Goal: Task Accomplishment & Management: Manage account settings

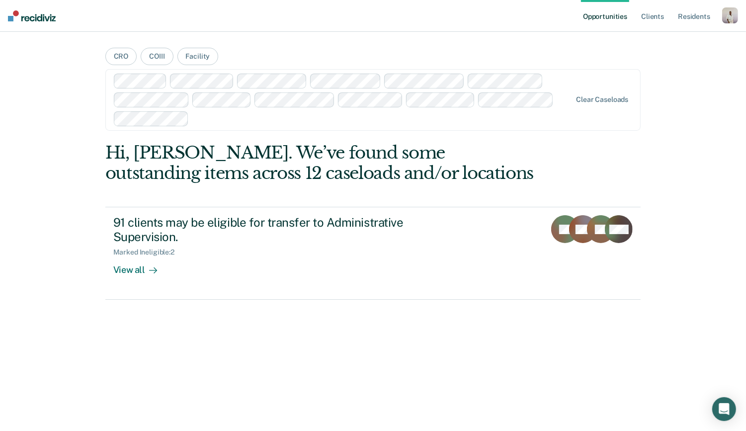
click at [729, 16] on div "button" at bounding box center [730, 15] width 16 height 16
click at [658, 33] on div "Profile How it works Log Out" at bounding box center [690, 52] width 96 height 49
click at [659, 39] on link "Profile" at bounding box center [690, 40] width 80 height 8
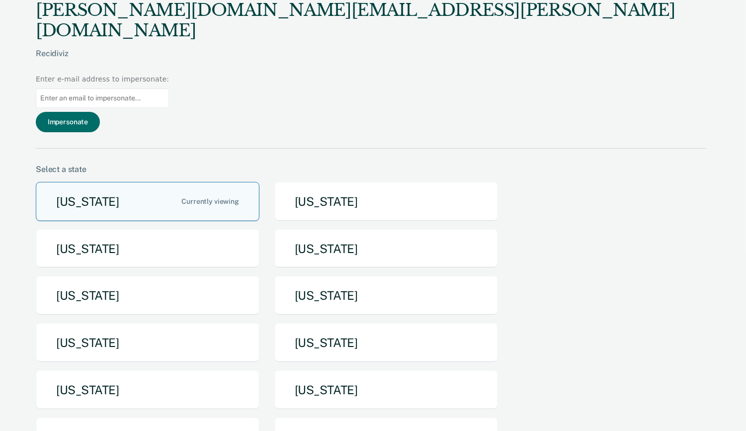
click at [145, 182] on button "Arizona" at bounding box center [148, 201] width 224 height 39
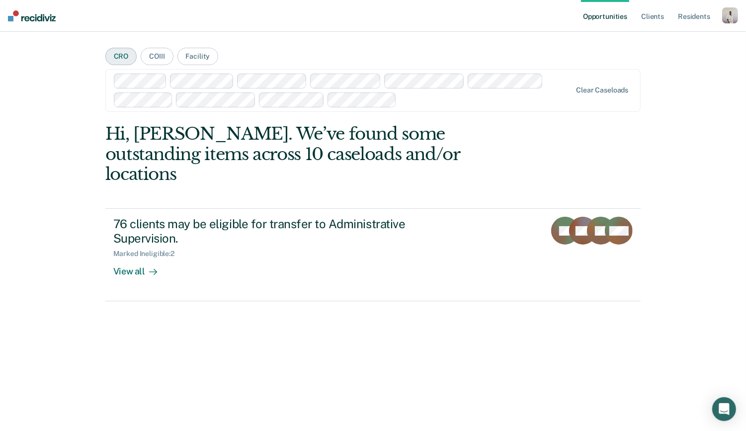
click at [112, 56] on button "CRO" at bounding box center [121, 56] width 32 height 17
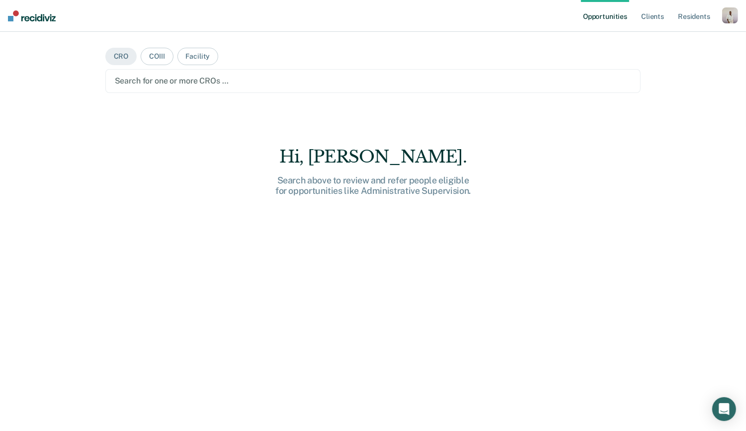
click at [184, 85] on div at bounding box center [373, 80] width 517 height 11
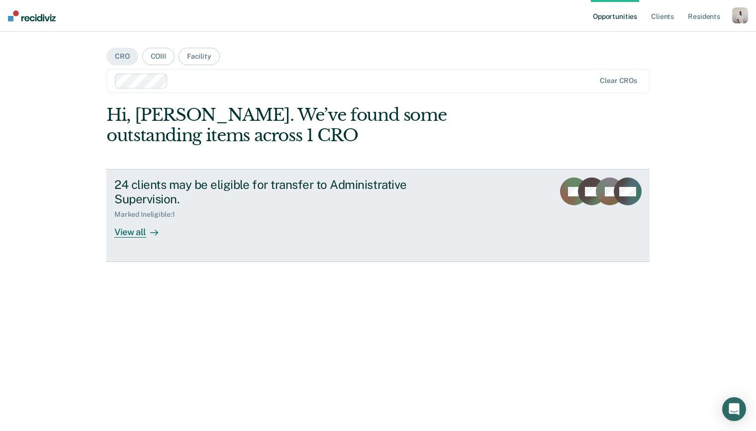
click at [153, 215] on div "Marked Ineligible : 1" at bounding box center [148, 214] width 68 height 8
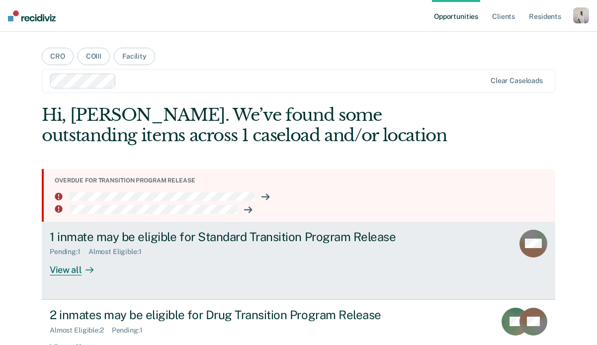
click at [95, 237] on div "1 inmate may be eligible for Standard Transition Program Release" at bounding box center [224, 237] width 349 height 14
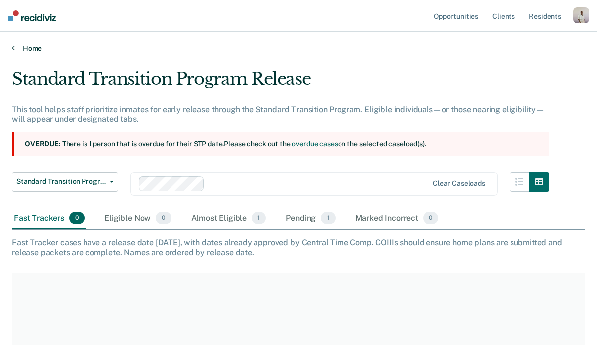
click at [16, 48] on link "Home" at bounding box center [298, 48] width 573 height 9
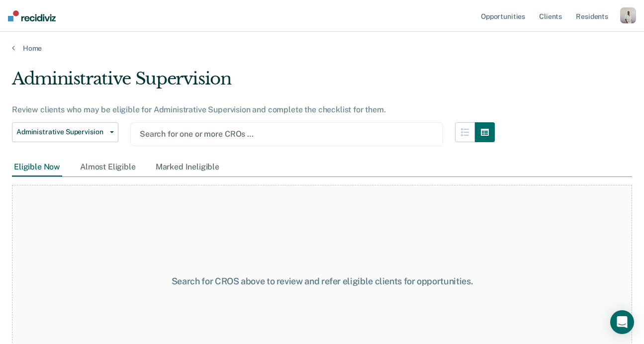
click at [196, 132] on div at bounding box center [287, 133] width 294 height 11
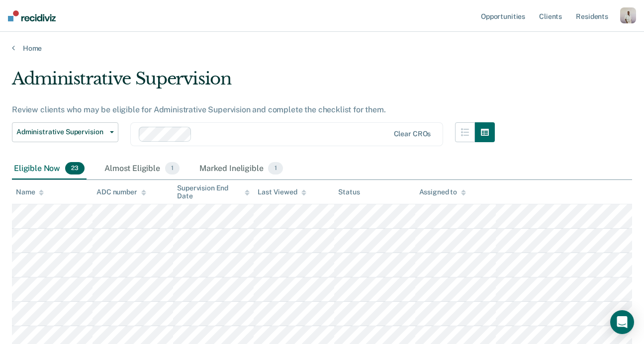
click at [627, 15] on div "button" at bounding box center [628, 15] width 16 height 16
click at [414, 95] on div "Administrative Supervision" at bounding box center [253, 83] width 483 height 28
click at [631, 9] on div "button" at bounding box center [628, 15] width 16 height 16
click at [556, 41] on link "Profile" at bounding box center [588, 40] width 80 height 8
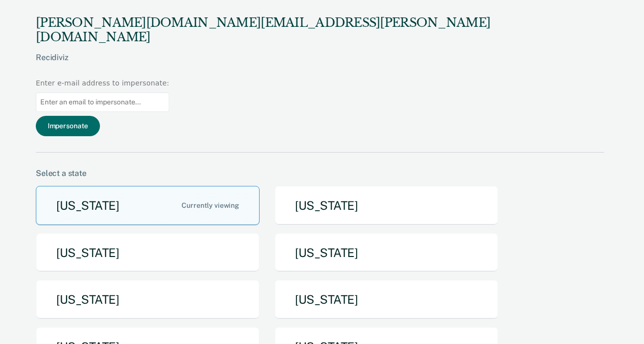
click at [169, 92] on input at bounding box center [102, 101] width 133 height 19
paste input "aalexander1@azadc.gov"
type input "aalexander1@azadc.gov"
click at [100, 116] on button "Impersonate" at bounding box center [68, 126] width 64 height 20
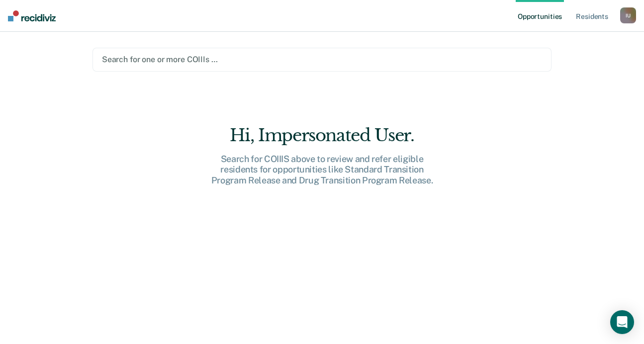
click at [177, 57] on div at bounding box center [322, 59] width 440 height 11
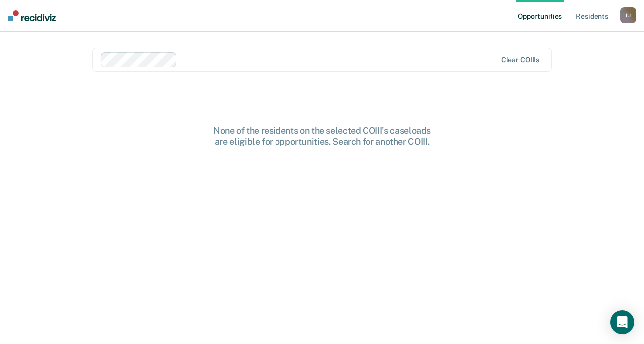
click at [207, 57] on div at bounding box center [338, 59] width 315 height 11
click at [288, 62] on div at bounding box center [387, 59] width 229 height 11
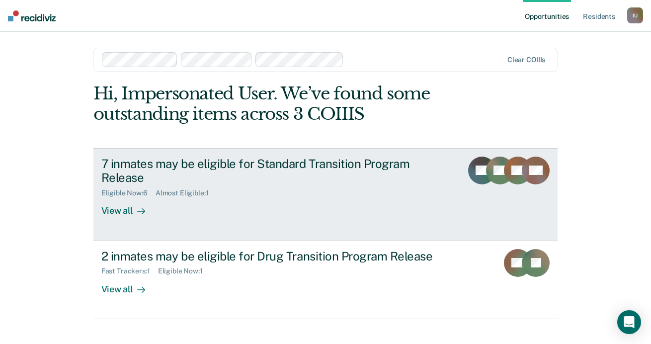
click at [116, 176] on div "7 inmates may be eligible for Standard Transition Program Release" at bounding box center [275, 171] width 349 height 29
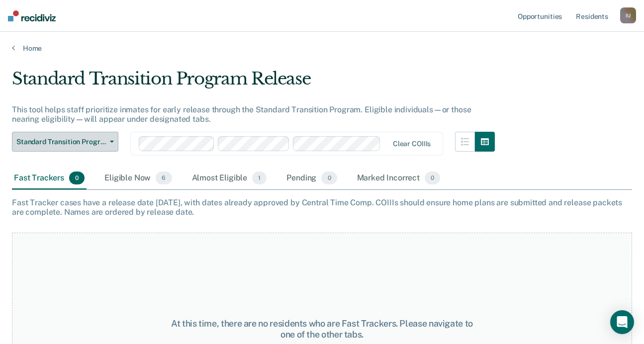
click at [80, 143] on span "Standard Transition Program Release" at bounding box center [60, 142] width 89 height 8
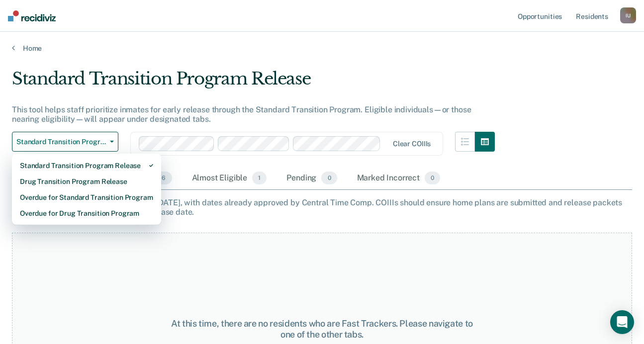
click at [446, 86] on div "Standard Transition Program Release" at bounding box center [253, 83] width 483 height 28
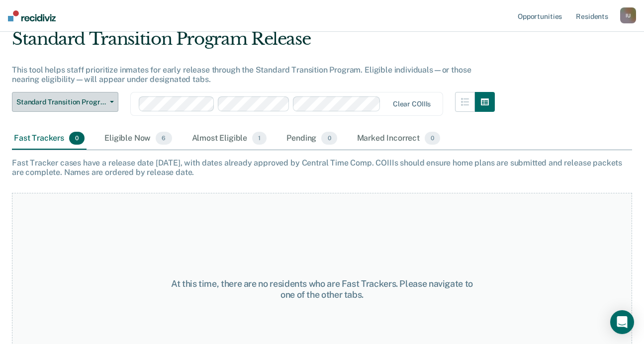
scroll to position [81, 0]
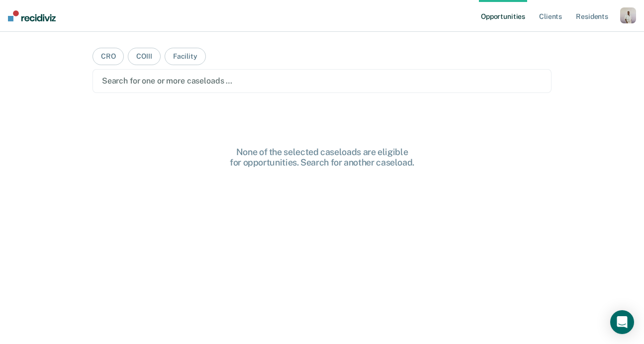
click at [623, 16] on div "button" at bounding box center [628, 15] width 16 height 16
click at [590, 37] on link "Profile" at bounding box center [588, 40] width 80 height 8
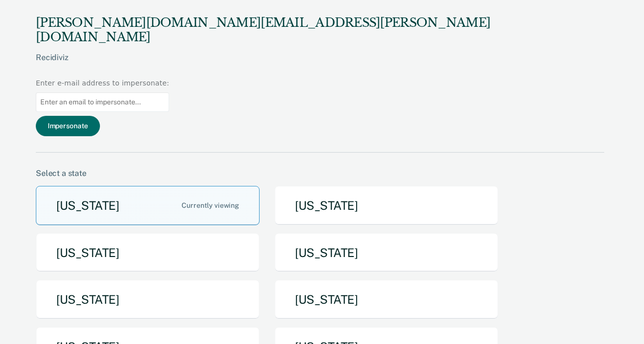
click at [169, 92] on input at bounding box center [102, 101] width 133 height 19
paste input "[EMAIL_ADDRESS][DOMAIN_NAME]"
type input "[EMAIL_ADDRESS][DOMAIN_NAME]"
click at [100, 116] on button "Impersonate" at bounding box center [68, 126] width 64 height 20
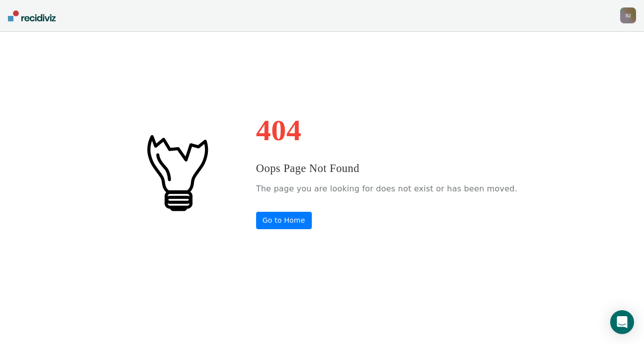
click at [636, 18] on nav "Impersonated User I U Profile How it works Log Out" at bounding box center [322, 16] width 644 height 32
click at [629, 17] on div "I U" at bounding box center [628, 15] width 16 height 16
click at [568, 38] on link "Profile" at bounding box center [588, 40] width 80 height 8
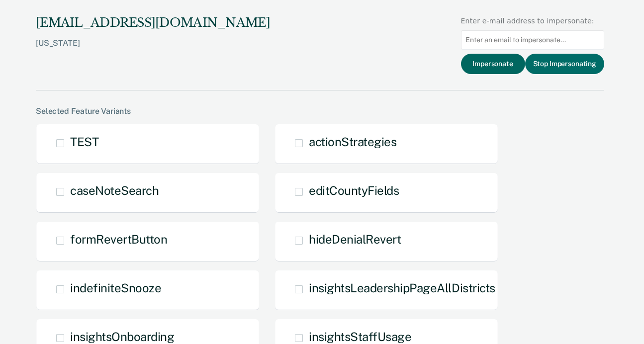
click at [485, 62] on button "Impersonate" at bounding box center [493, 64] width 64 height 20
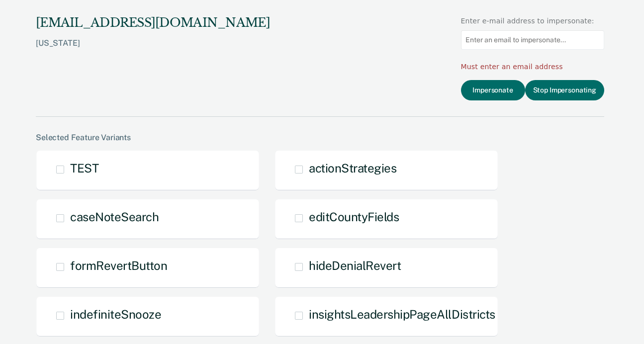
click at [537, 43] on input at bounding box center [532, 39] width 143 height 19
paste input "jenowens@pa.gov"
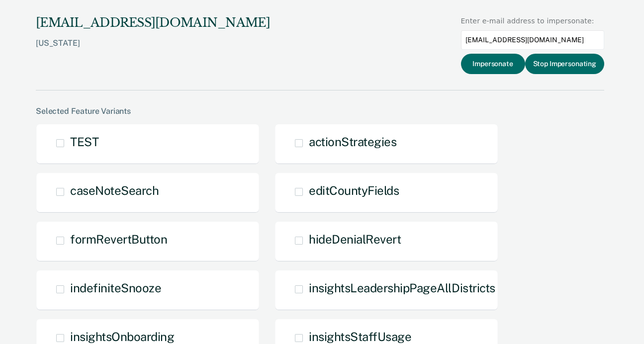
type input "jenowens@pa.gov"
click at [499, 52] on div "jenowens@pa.gov" at bounding box center [532, 39] width 143 height 27
click at [499, 61] on button "Impersonate" at bounding box center [493, 64] width 64 height 20
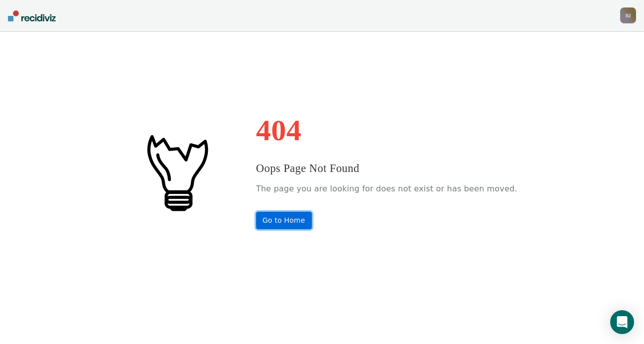
click at [305, 220] on link "Go to Home" at bounding box center [284, 220] width 56 height 17
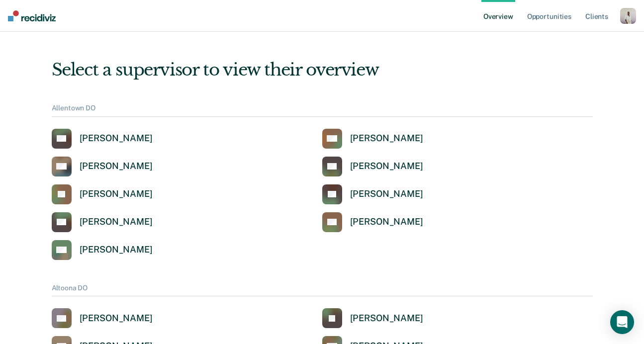
click at [623, 17] on div "button" at bounding box center [628, 16] width 16 height 16
click at [563, 38] on link "Profile" at bounding box center [588, 40] width 80 height 8
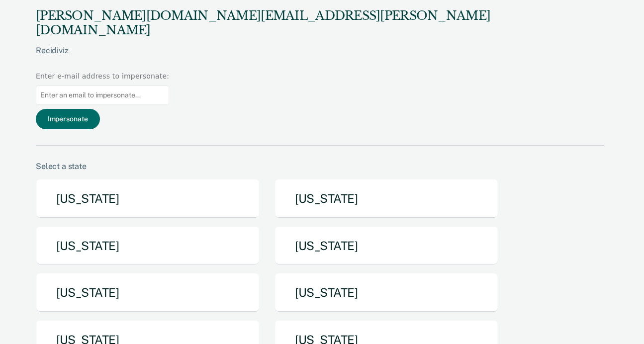
scroll to position [9, 0]
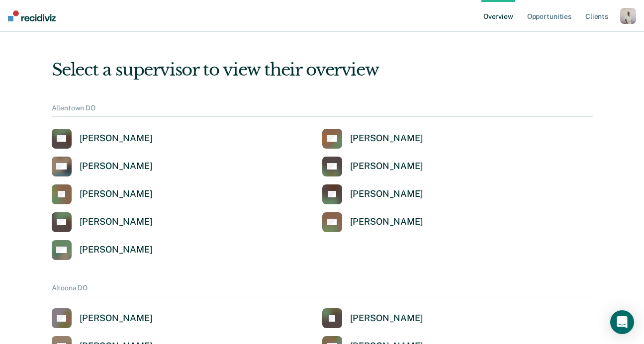
click at [624, 22] on div "button" at bounding box center [628, 16] width 16 height 16
click at [569, 39] on link "Profile" at bounding box center [588, 40] width 80 height 8
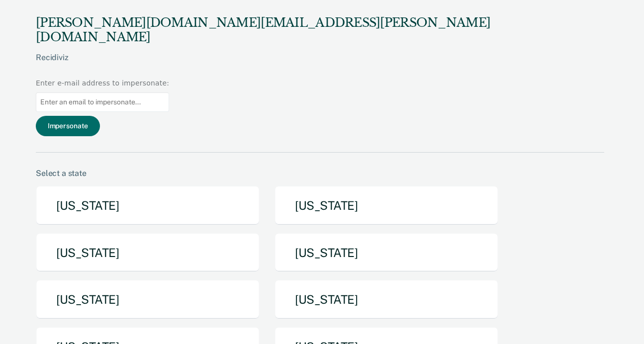
click at [169, 92] on input at bounding box center [102, 101] width 133 height 19
paste input "[EMAIL_ADDRESS][DOMAIN_NAME]"
type input "[EMAIL_ADDRESS][DOMAIN_NAME]"
click at [100, 116] on button "Impersonate" at bounding box center [68, 126] width 64 height 20
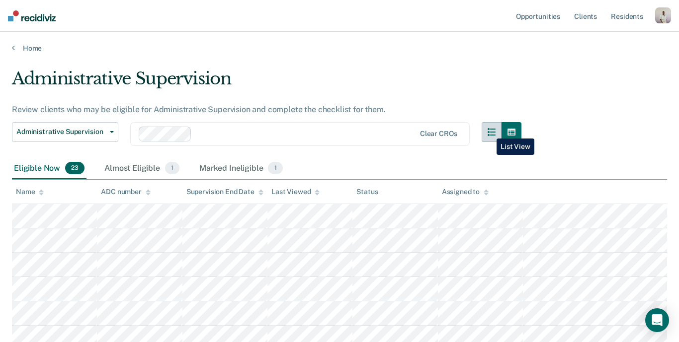
click at [489, 131] on button "button" at bounding box center [492, 132] width 20 height 20
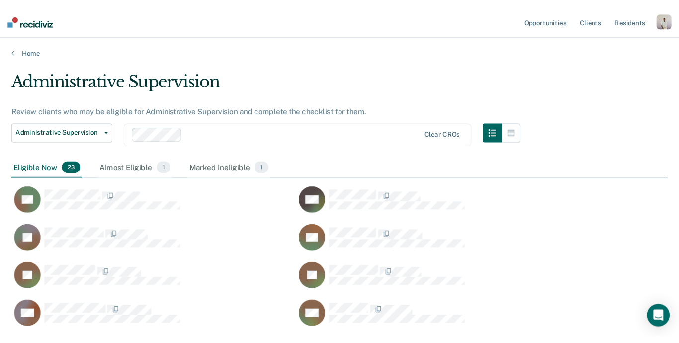
scroll to position [586, 684]
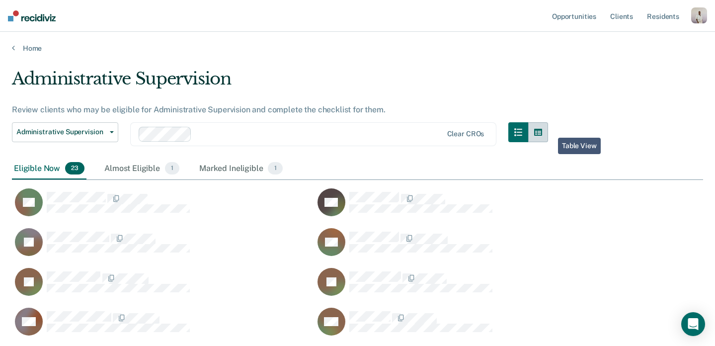
click at [542, 133] on icon "button" at bounding box center [538, 132] width 8 height 8
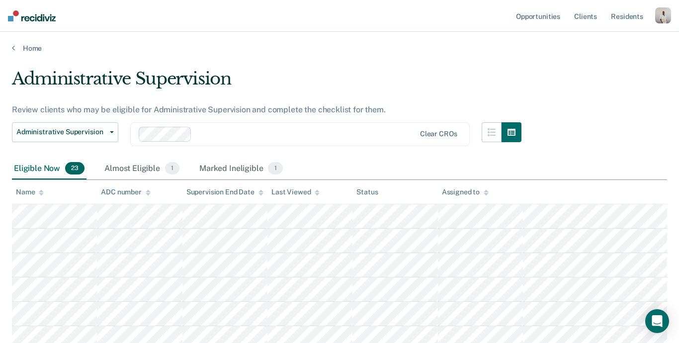
click at [223, 188] on div "Supervision End Date" at bounding box center [224, 192] width 77 height 8
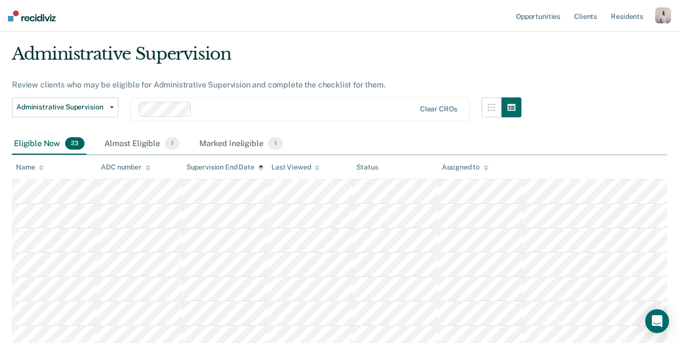
scroll to position [0, 0]
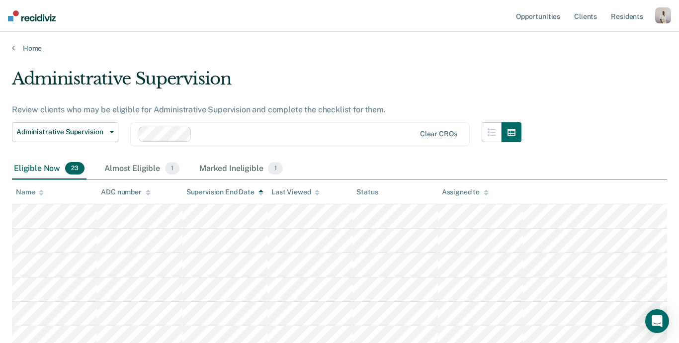
click at [221, 191] on div "Supervision End Date" at bounding box center [224, 192] width 77 height 8
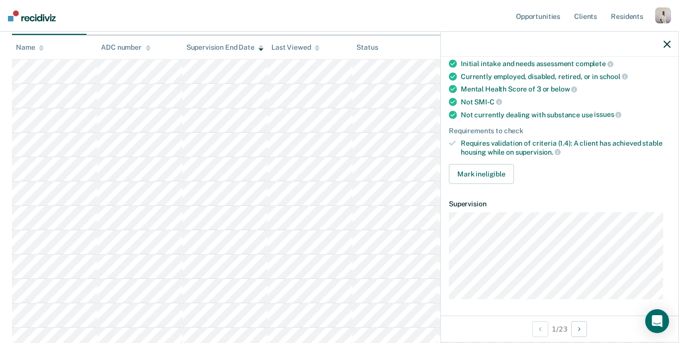
scroll to position [149, 0]
click at [572, 324] on button "Next Opportunity" at bounding box center [579, 329] width 16 height 16
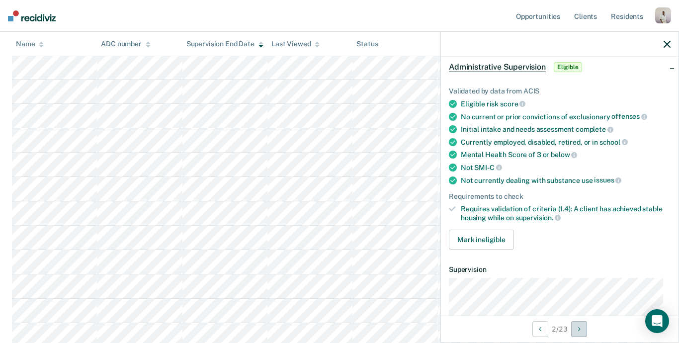
scroll to position [0, 0]
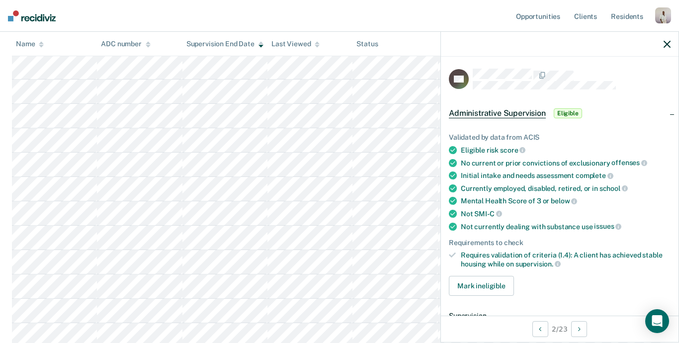
click at [651, 46] on icon "button" at bounding box center [667, 44] width 7 height 7
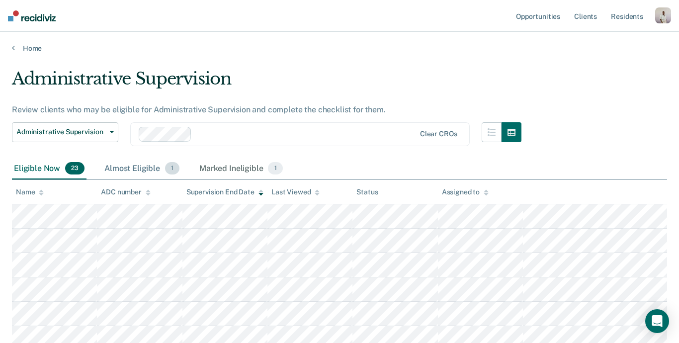
click at [136, 163] on div "Almost Eligible 1" at bounding box center [141, 169] width 79 height 22
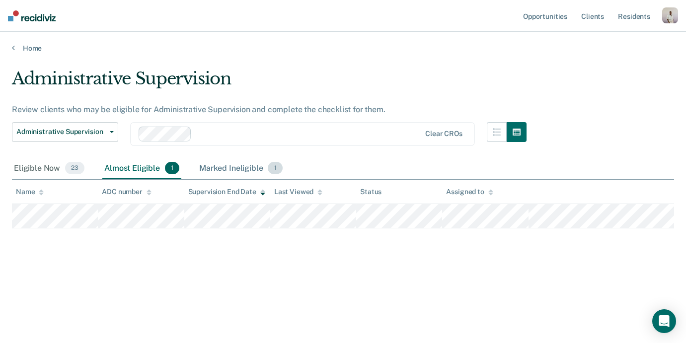
click at [216, 165] on div "Marked Ineligible 1" at bounding box center [240, 169] width 87 height 22
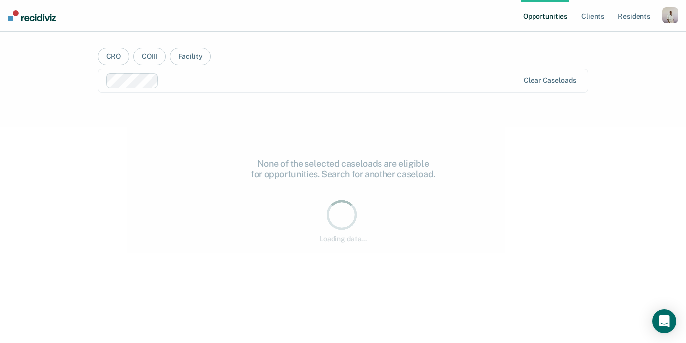
click at [658, 14] on ul "Opportunities Client s Resident s" at bounding box center [591, 16] width 141 height 32
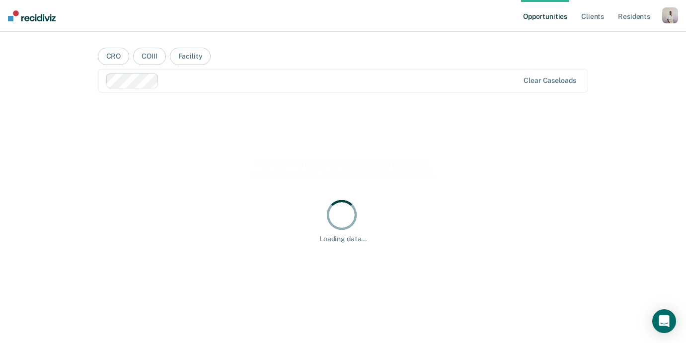
click at [682, 14] on nav "Opportunities Client s Resident s Profile How it works Log Out" at bounding box center [343, 16] width 686 height 32
click at [673, 16] on div "button" at bounding box center [671, 15] width 16 height 16
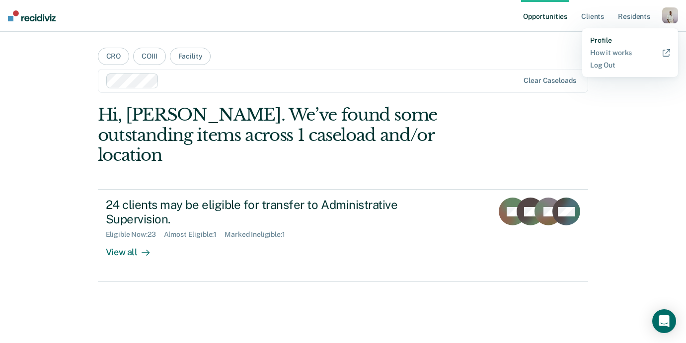
click at [617, 36] on link "Profile" at bounding box center [631, 40] width 80 height 8
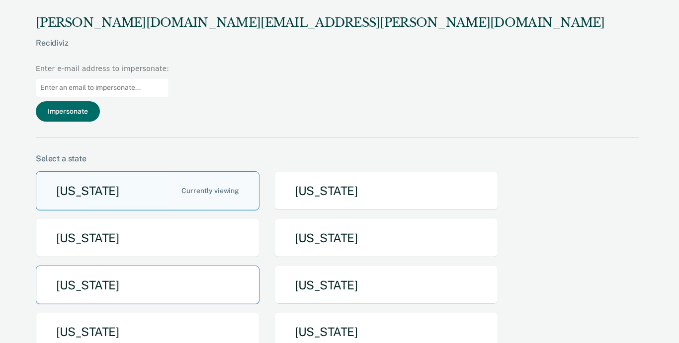
click at [122, 266] on button "[US_STATE]" at bounding box center [148, 285] width 224 height 39
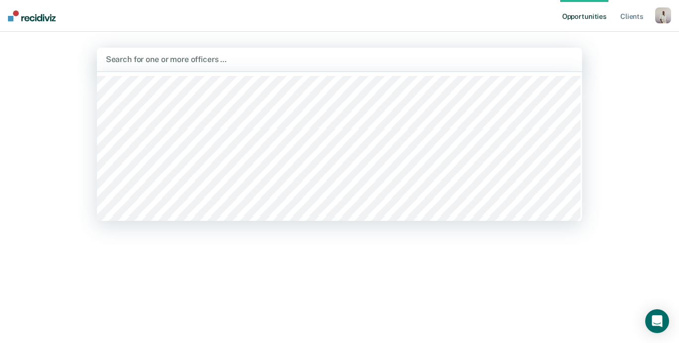
click at [222, 68] on div "Search for one or more officers …" at bounding box center [340, 60] width 486 height 24
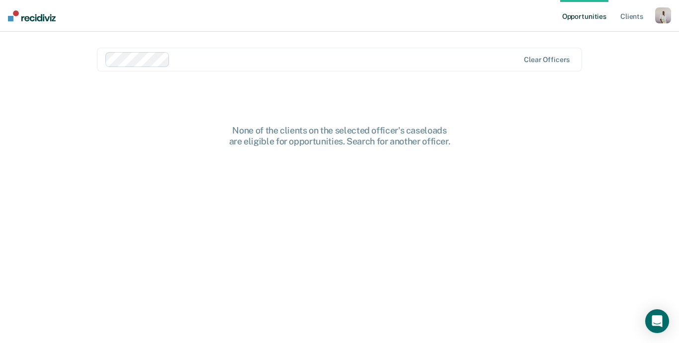
click at [369, 62] on div at bounding box center [346, 59] width 345 height 11
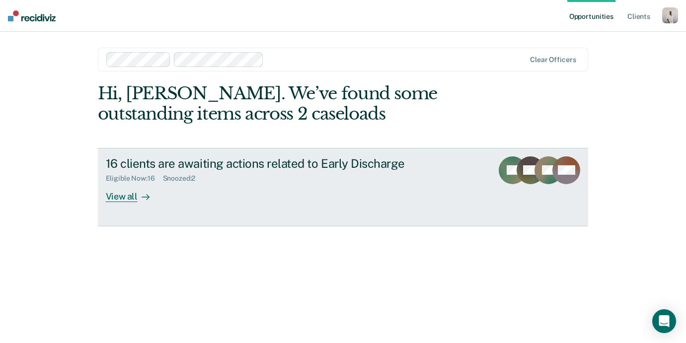
click at [276, 182] on div "Eligible Now : 16 Snoozed : 2" at bounding box center [280, 177] width 349 height 12
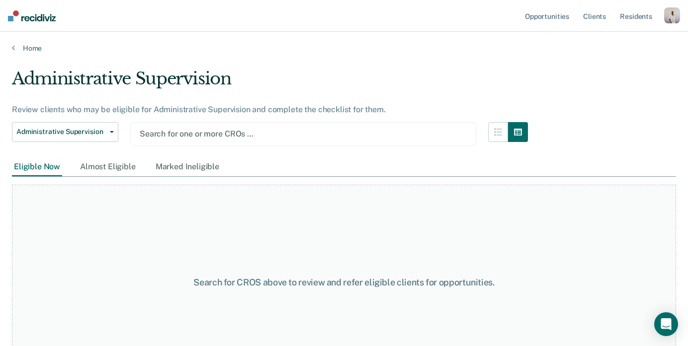
click at [192, 130] on div at bounding box center [303, 133] width 327 height 11
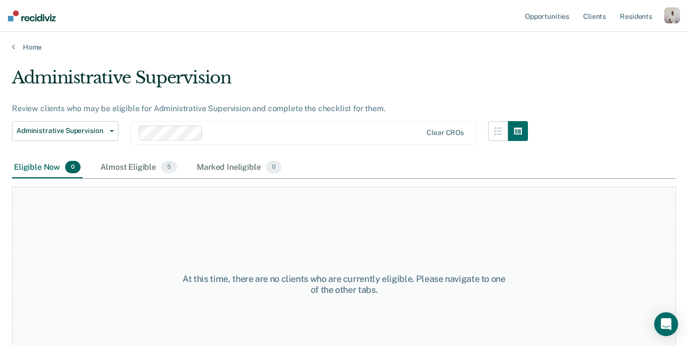
scroll to position [2, 0]
click at [170, 163] on span "5" at bounding box center [169, 166] width 16 height 13
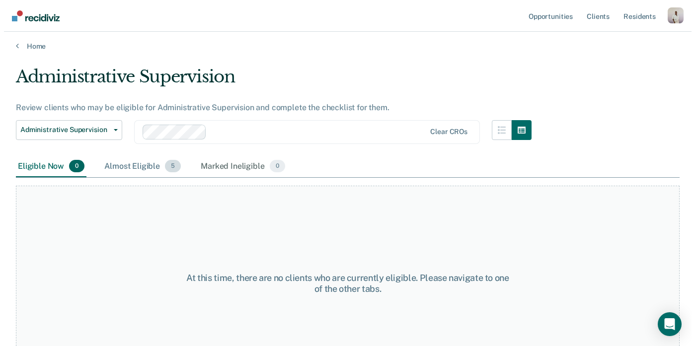
scroll to position [0, 0]
